Goal: Find specific page/section: Find specific page/section

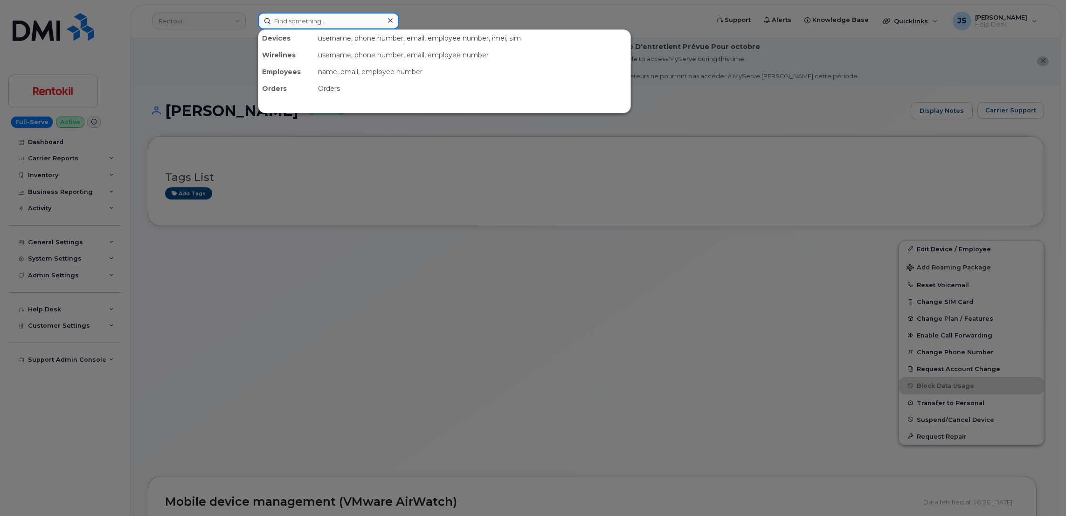
paste input "352002620559021"
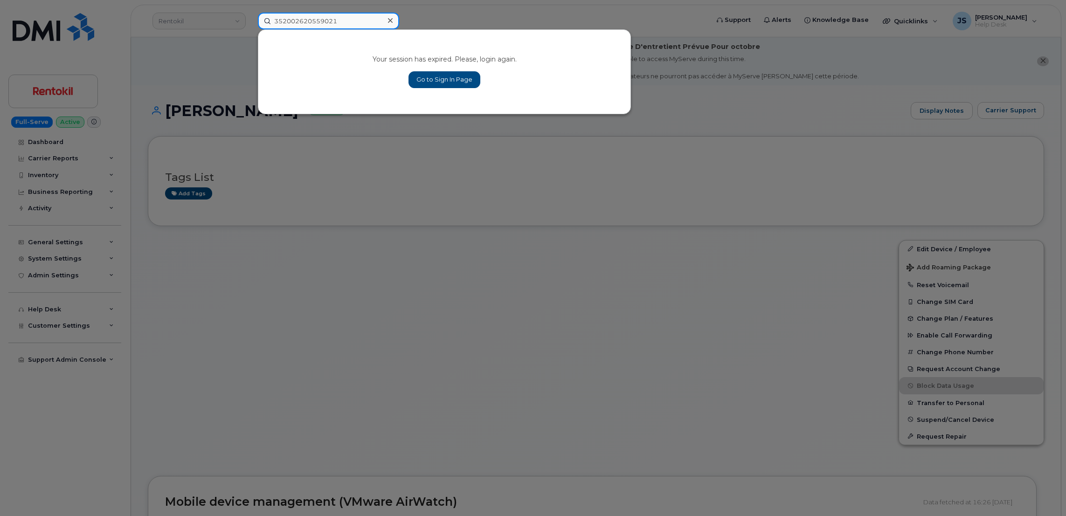
type input "352002620559021"
click at [423, 82] on link "Go to Sign In Page" at bounding box center [445, 79] width 72 height 17
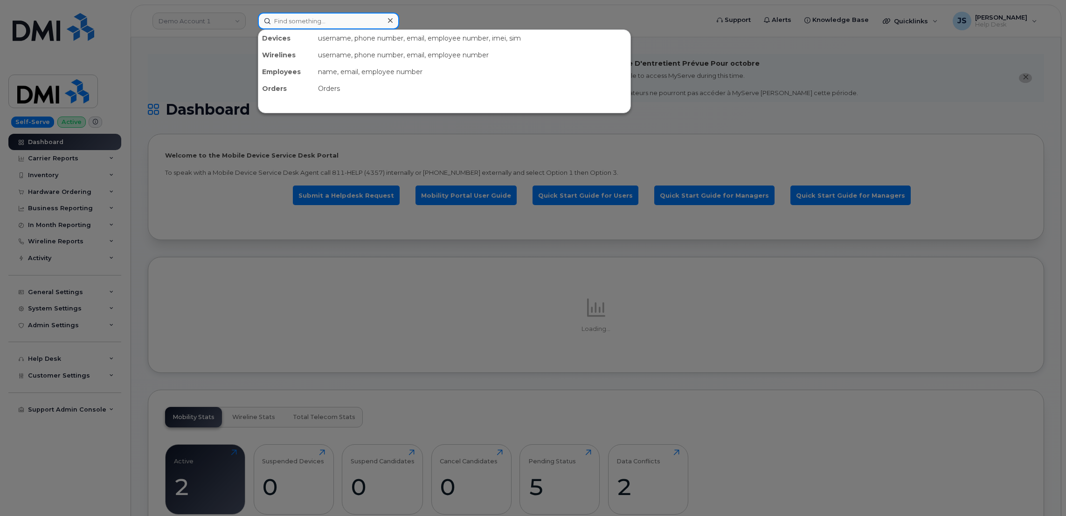
paste input "352002620559021"
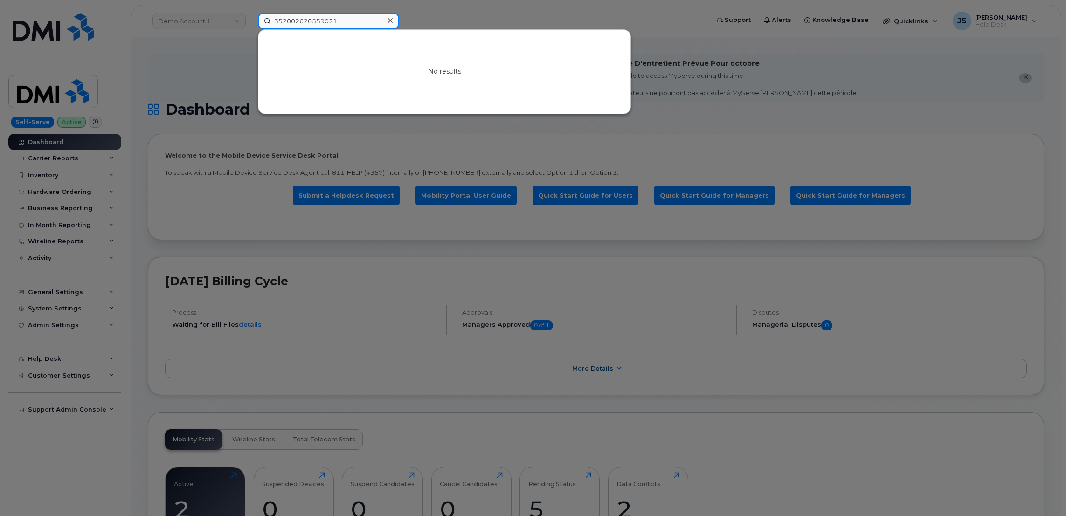
click at [334, 17] on input "352002620559021" at bounding box center [328, 21] width 141 height 17
paste input "147921420"
click at [241, 58] on div at bounding box center [533, 258] width 1066 height 516
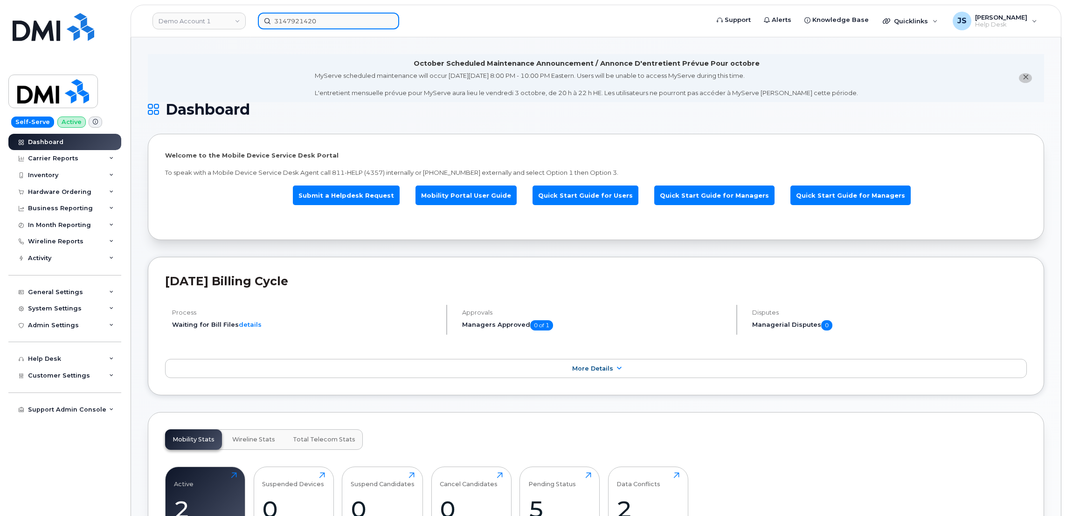
click at [331, 15] on input "3147921420" at bounding box center [328, 21] width 141 height 17
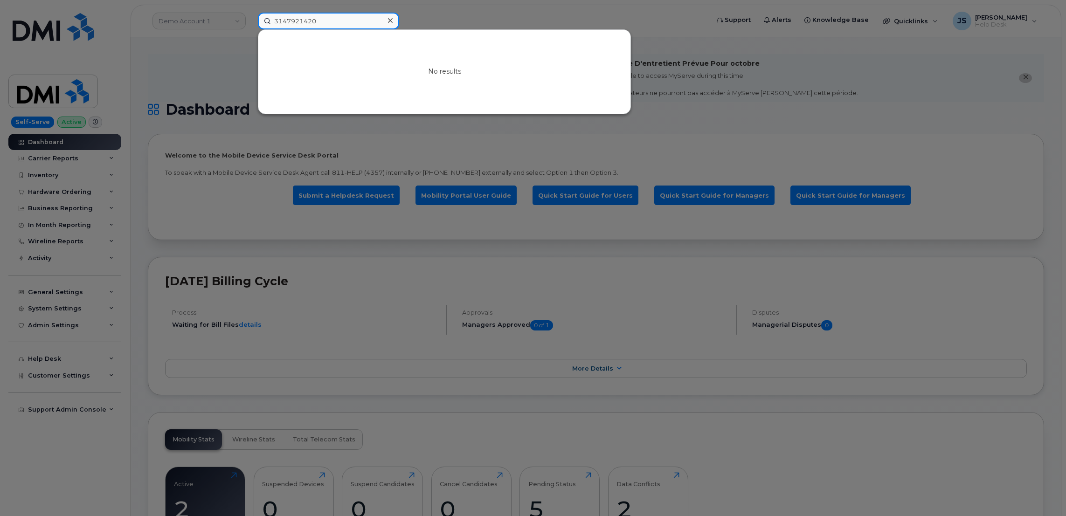
click at [331, 15] on input "3147921420" at bounding box center [328, 21] width 141 height 17
paste input "832-903-1766"
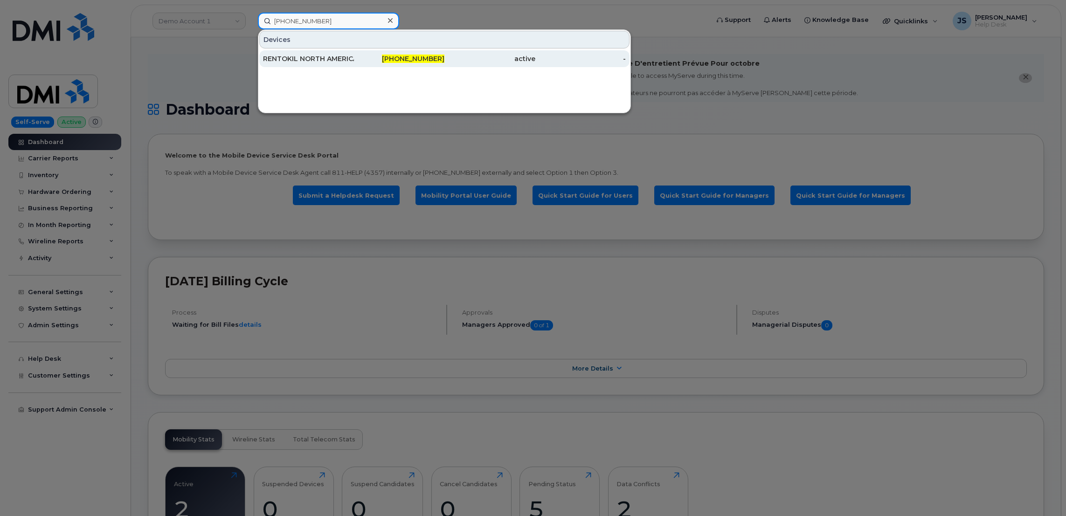
type input "832-903-1766"
click at [322, 66] on div "RENTOKIL NORTH AMERICA INC" at bounding box center [308, 58] width 91 height 17
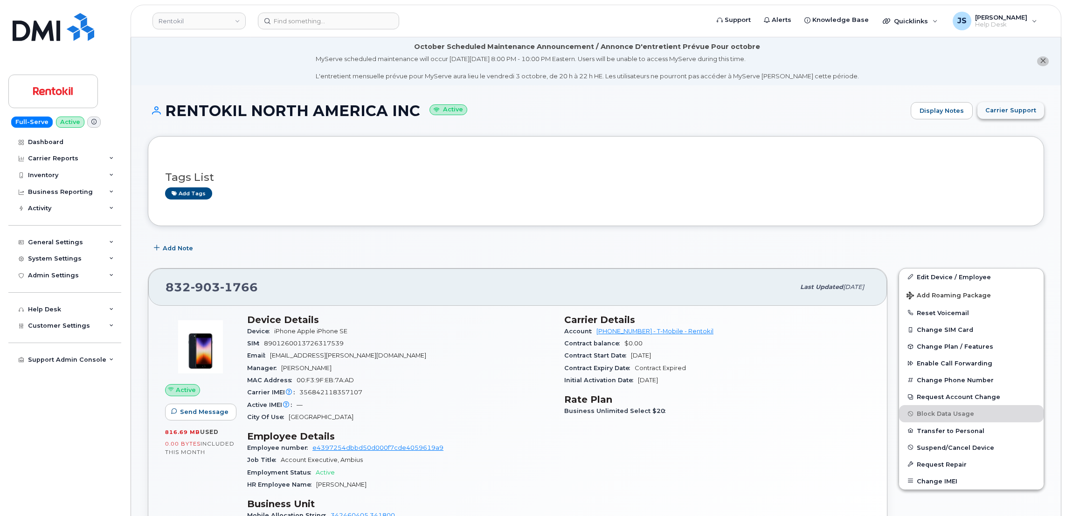
click at [1010, 116] on button "Carrier Support" at bounding box center [1011, 110] width 67 height 17
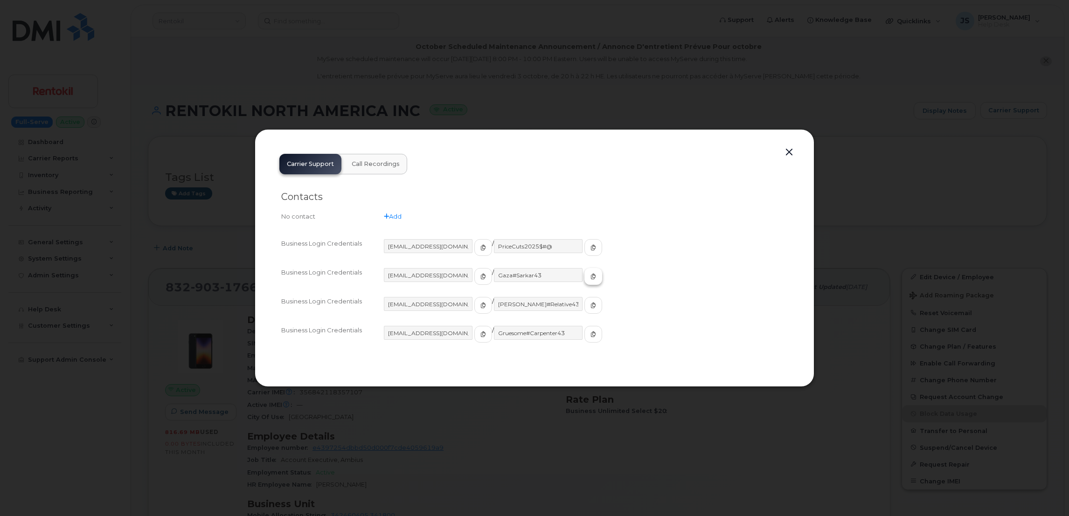
click at [584, 279] on button "button" at bounding box center [593, 276] width 18 height 17
click at [564, 56] on div at bounding box center [534, 258] width 1069 height 516
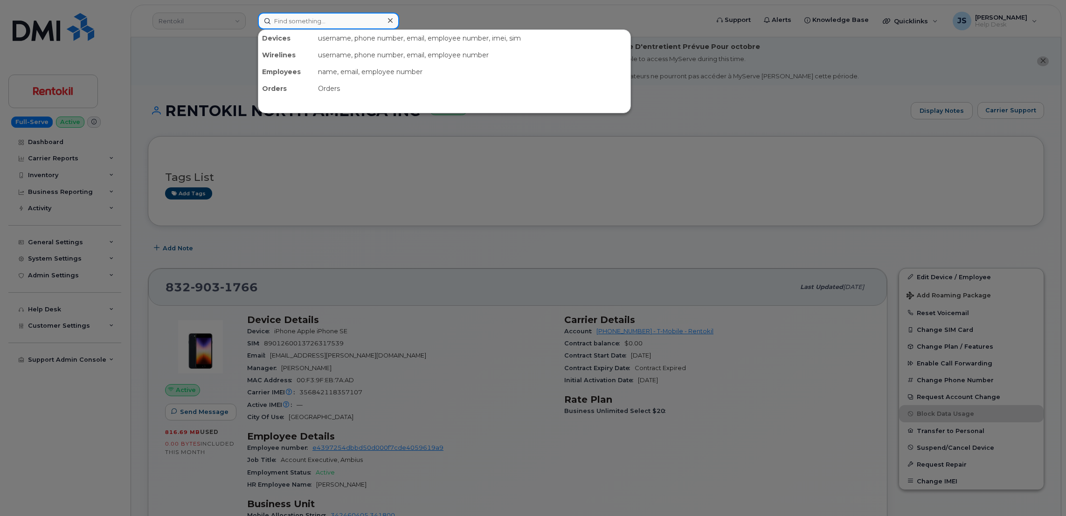
paste input "702.498.6830"
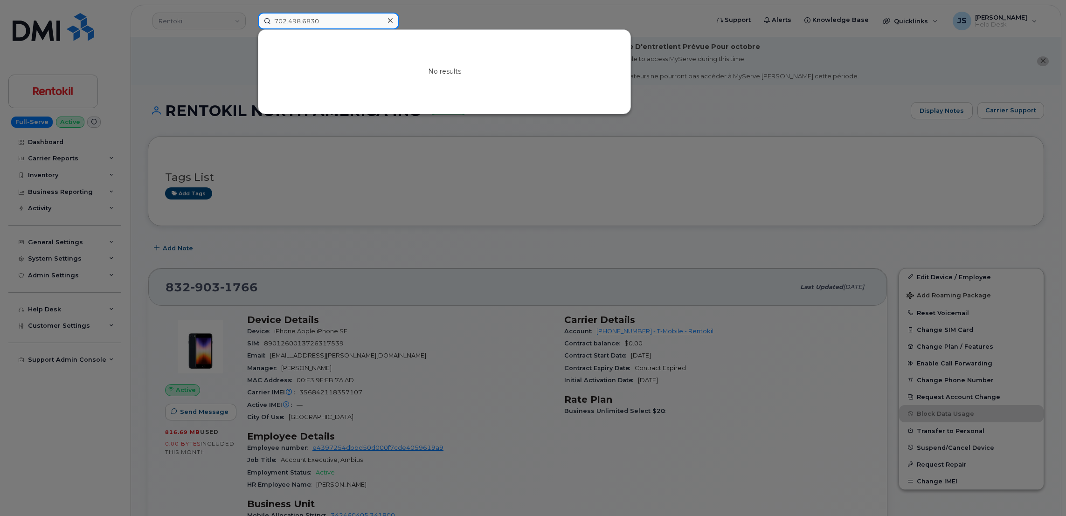
click at [328, 22] on input "702.498.6830" at bounding box center [328, 21] width 141 height 17
paste input "350183732374434"
click at [348, 26] on input "350183732374434" at bounding box center [328, 21] width 141 height 17
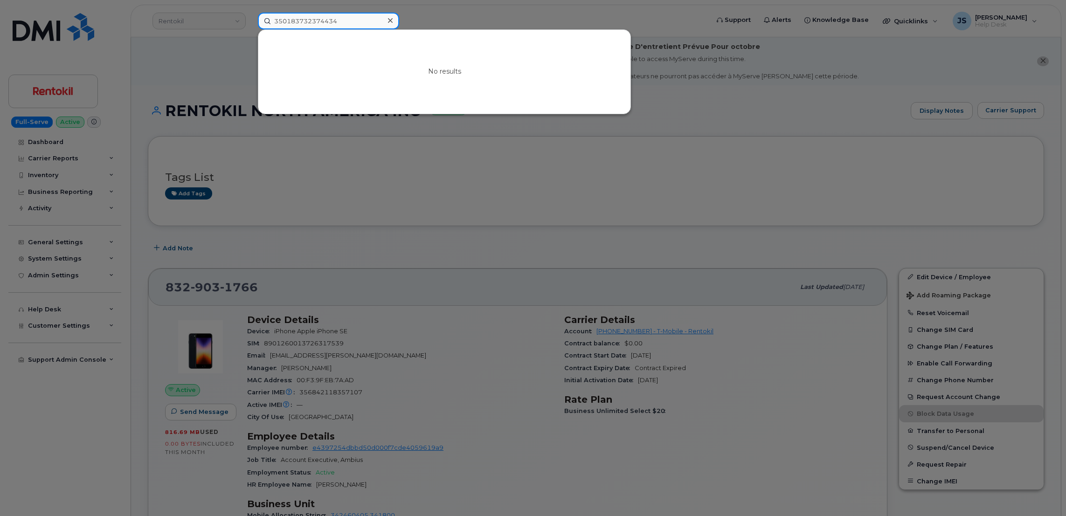
paste input "8901410427332472312"
click at [349, 16] on input "89014104273324723124" at bounding box center [328, 21] width 141 height 17
paste input "7025216945"
click at [343, 173] on div at bounding box center [533, 258] width 1066 height 516
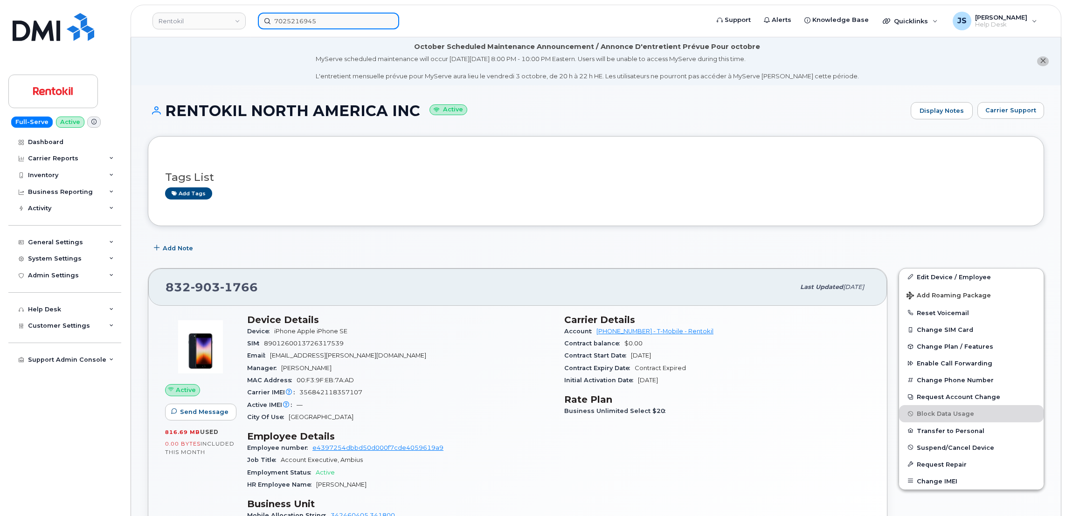
click at [338, 21] on input "7025216945" at bounding box center [328, 21] width 141 height 17
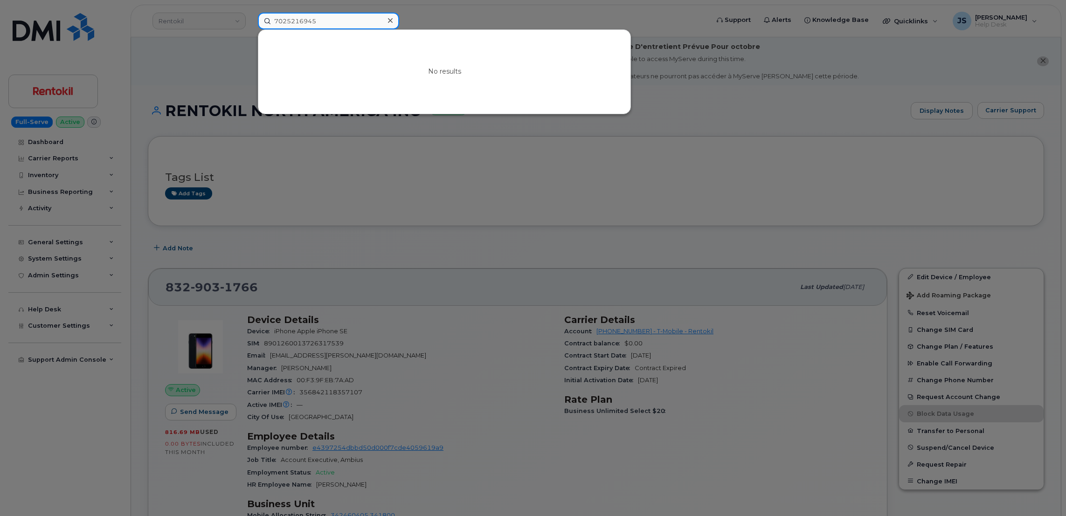
click at [338, 21] on input "7025216945" at bounding box center [328, 21] width 141 height 17
paste input "Jay Sauser"
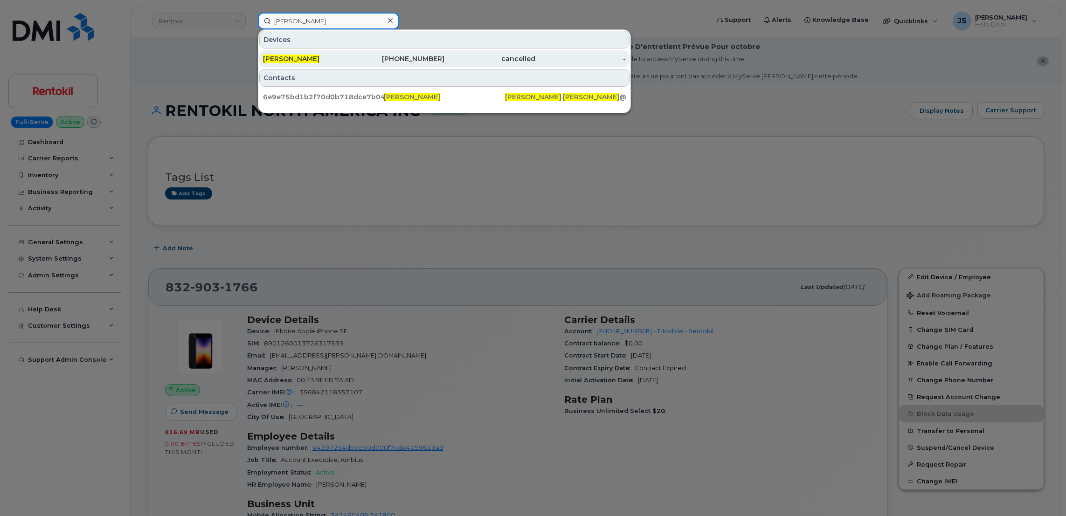
type input "Jay Sauser"
click at [296, 63] on div "JAY SAUSER" at bounding box center [308, 58] width 91 height 17
